Goal: Information Seeking & Learning: Learn about a topic

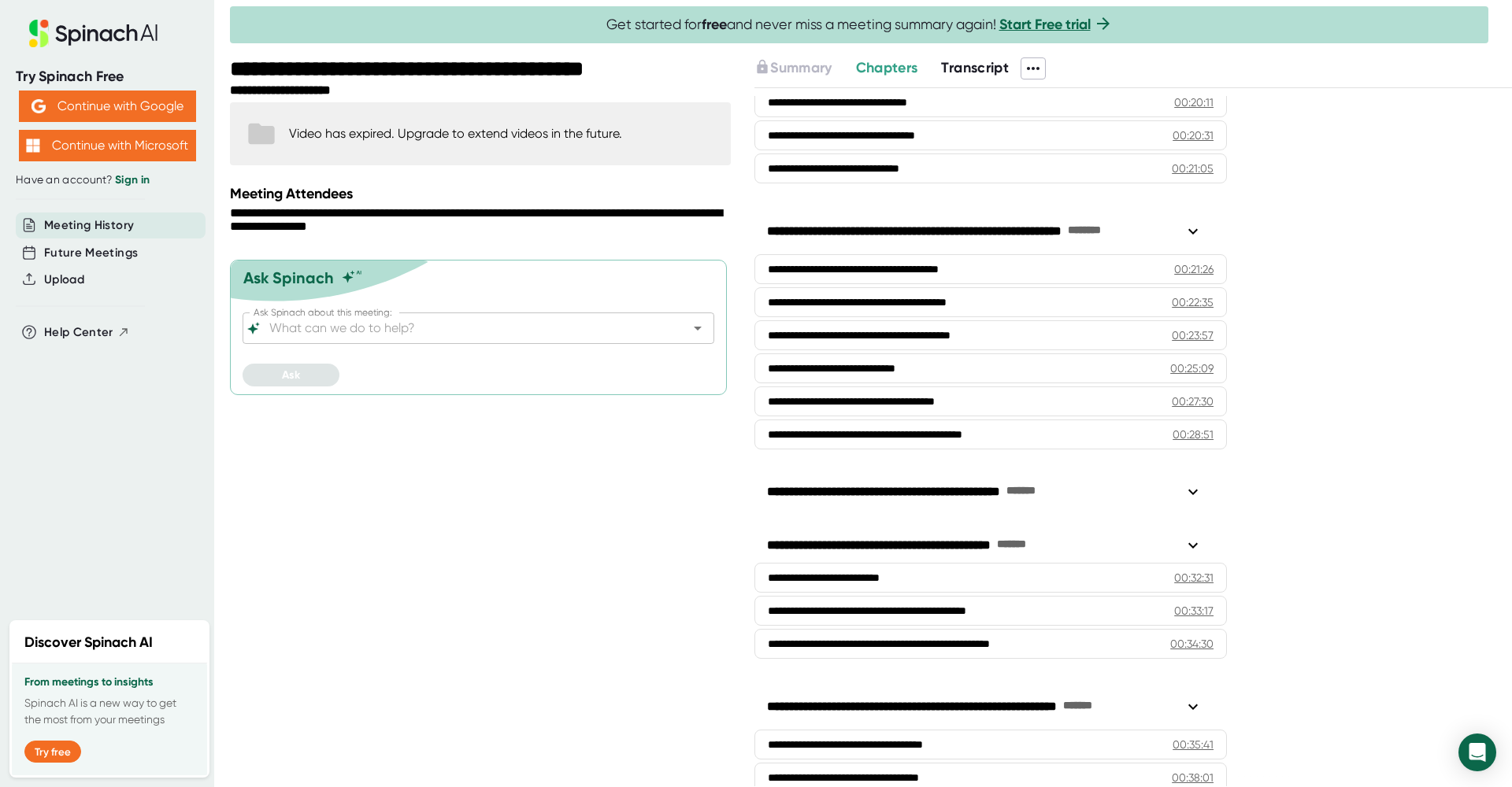
scroll to position [868, 0]
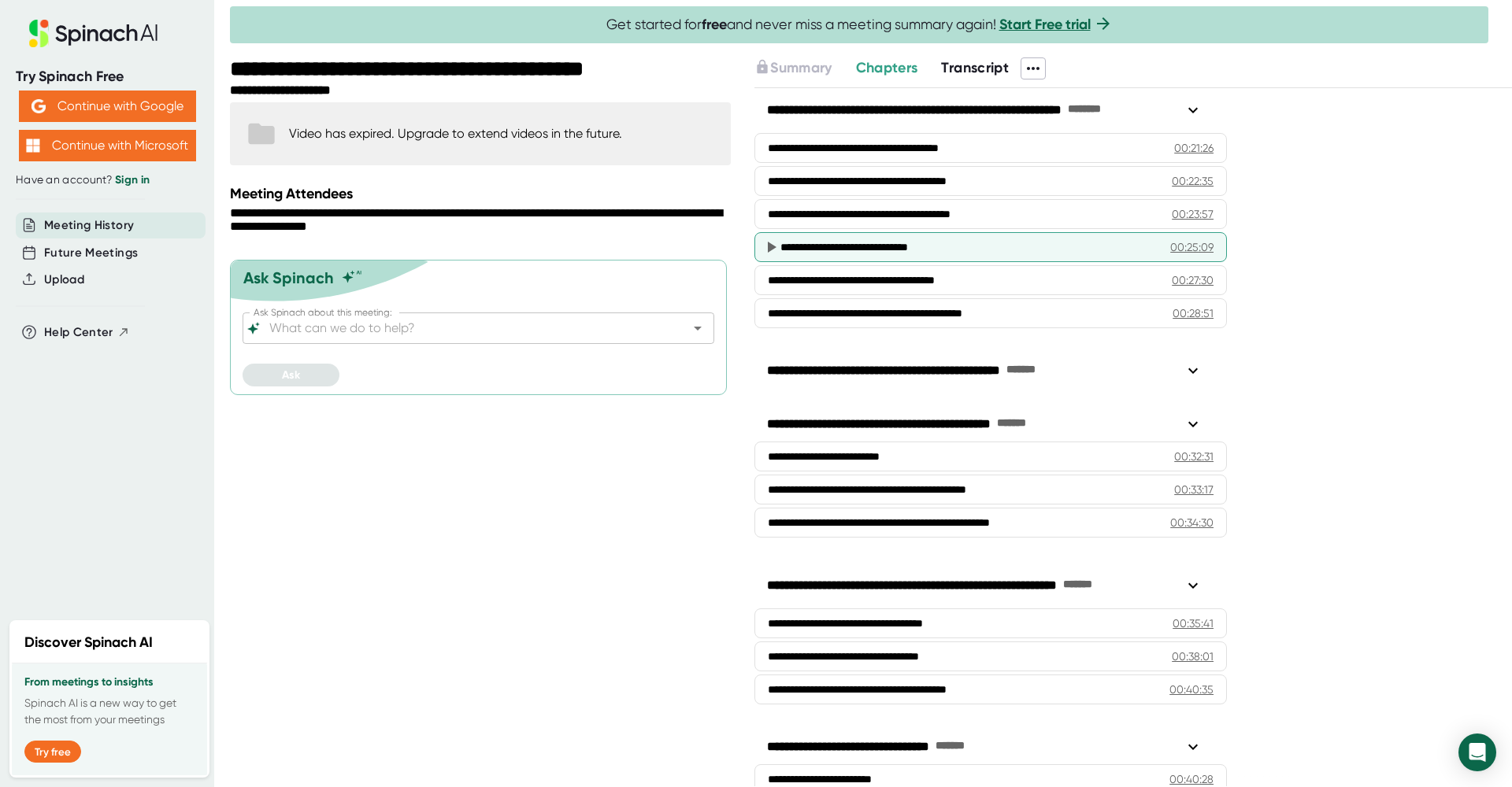
click at [986, 238] on div "**********" at bounding box center [990, 247] width 472 height 30
